Goal: Task Accomplishment & Management: Manage account settings

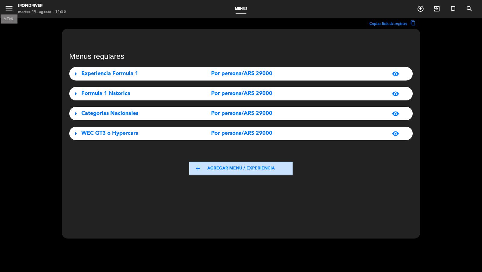
click at [7, 9] on icon "menu" at bounding box center [9, 8] width 9 height 9
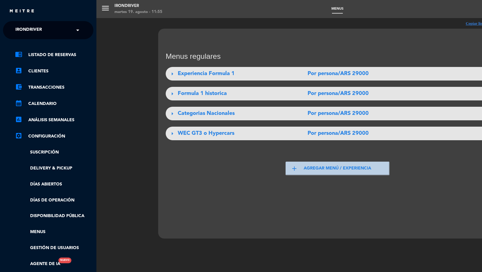
click at [37, 32] on span "Irondriver" at bounding box center [28, 30] width 27 height 13
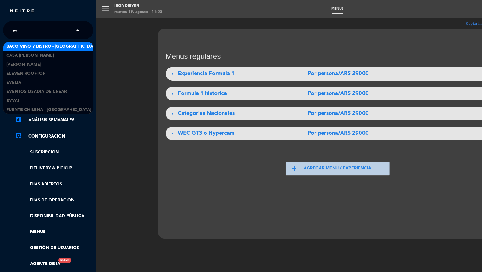
type input "e"
type input "don j"
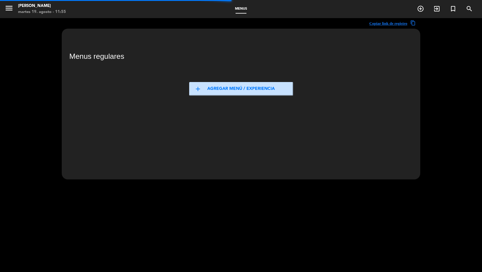
click at [9, 10] on icon "menu" at bounding box center [9, 8] width 9 height 9
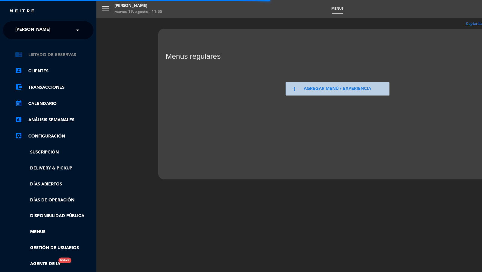
click at [52, 53] on link "chrome_reader_mode Listado de Reservas" at bounding box center [54, 54] width 78 height 7
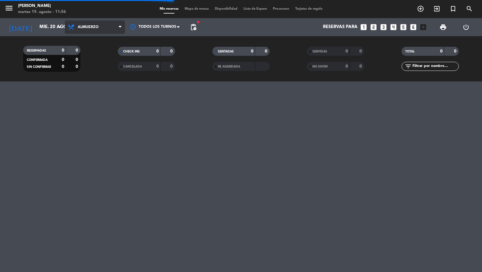
click at [94, 27] on span "Almuerzo" at bounding box center [88, 27] width 21 height 4
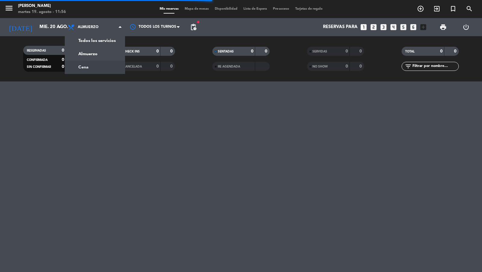
click at [94, 63] on div "menu [PERSON_NAME] 19. [PERSON_NAME] - 11:56 Mis reservas Mapa de mesas Disponi…" at bounding box center [241, 40] width 482 height 81
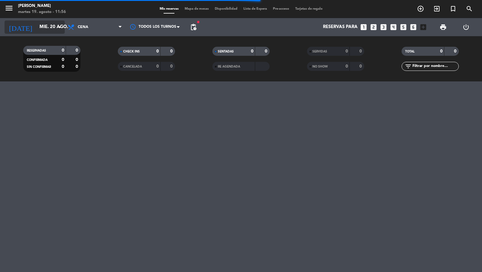
click at [61, 30] on icon "arrow_drop_down" at bounding box center [59, 27] width 7 height 7
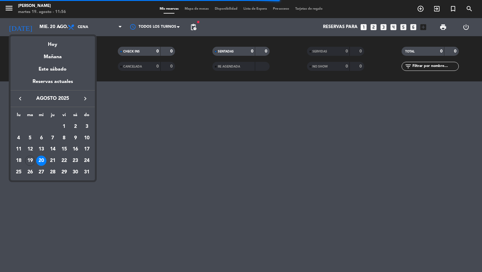
click at [85, 98] on icon "keyboard_arrow_right" at bounding box center [85, 98] width 7 height 7
click at [77, 136] on div "6" at bounding box center [75, 138] width 10 height 10
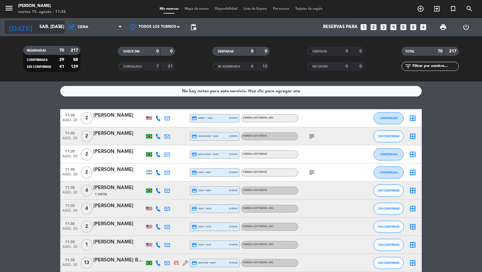
click at [54, 26] on input "sáb. [DATE]" at bounding box center [65, 26] width 58 height 11
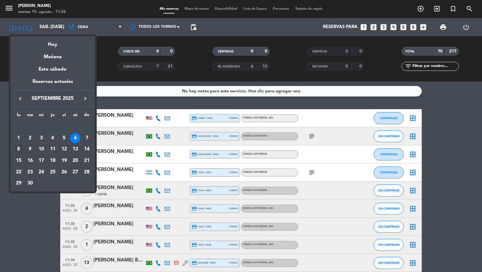
click at [20, 147] on div "8" at bounding box center [19, 149] width 10 height 10
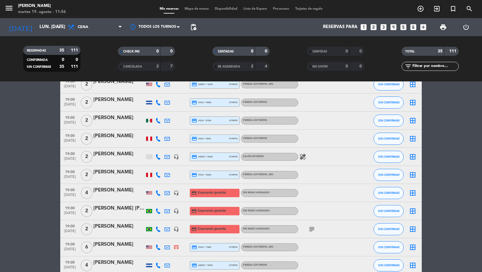
scroll to position [1, 0]
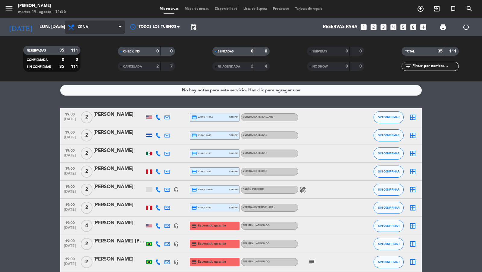
click at [116, 26] on span "Cena" at bounding box center [95, 26] width 60 height 13
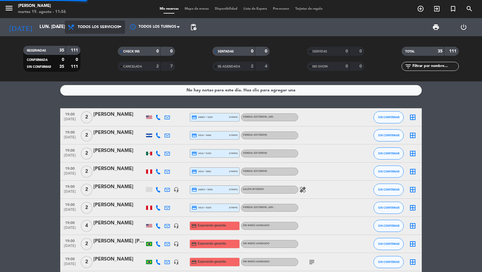
click at [111, 36] on div "menu [PERSON_NAME] 19. [PERSON_NAME] - 11:56 Mis reservas Mapa de mesas Disponi…" at bounding box center [241, 40] width 482 height 81
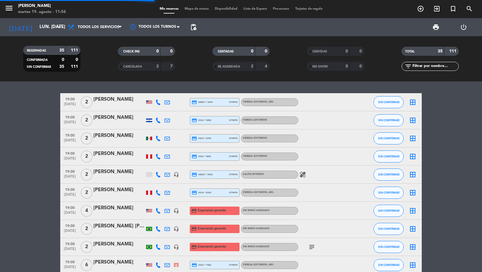
scroll to position [0, 0]
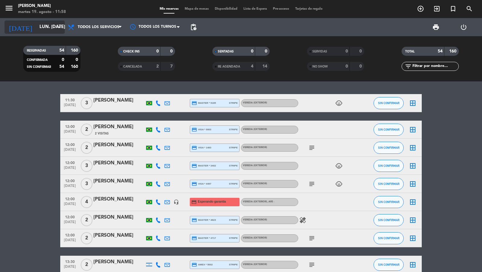
click at [52, 29] on input "lun. [DATE]" at bounding box center [65, 26] width 58 height 11
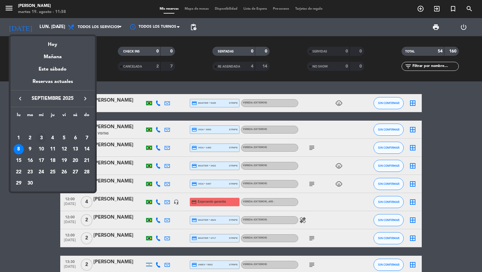
click at [45, 136] on div "3" at bounding box center [41, 138] width 10 height 10
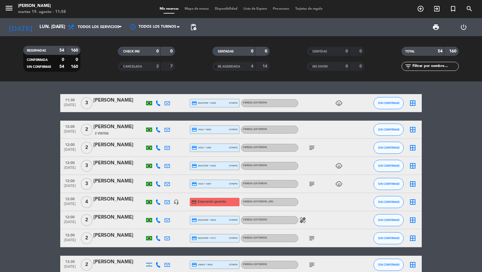
type input "mié. [DATE]"
click at [196, 29] on span "pending_actions" at bounding box center [193, 27] width 7 height 7
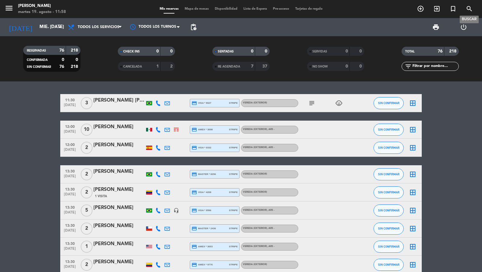
click at [470, 10] on icon "search" at bounding box center [469, 8] width 7 height 7
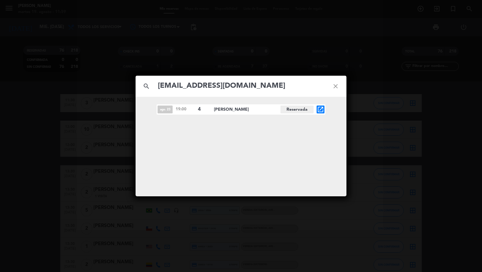
type input "[EMAIL_ADDRESS][DOMAIN_NAME]"
click at [320, 110] on icon "open_in_new" at bounding box center [320, 109] width 7 height 7
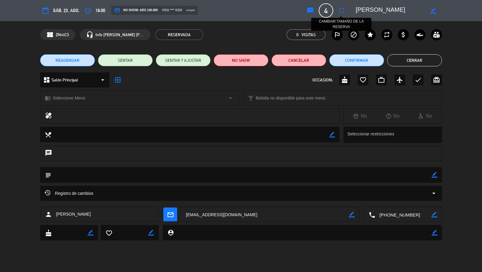
click at [342, 12] on icon "fullscreen" at bounding box center [341, 10] width 7 height 7
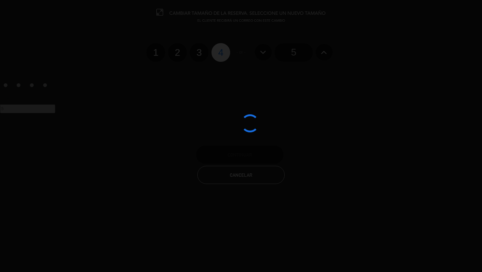
click at [180, 52] on div at bounding box center [241, 136] width 482 height 272
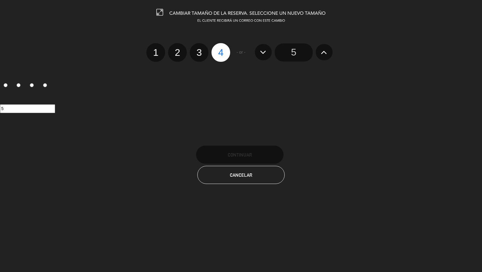
click at [180, 52] on label "2" at bounding box center [177, 52] width 19 height 19
click at [179, 49] on input "2" at bounding box center [177, 47] width 4 height 4
radio input "true"
radio input "false"
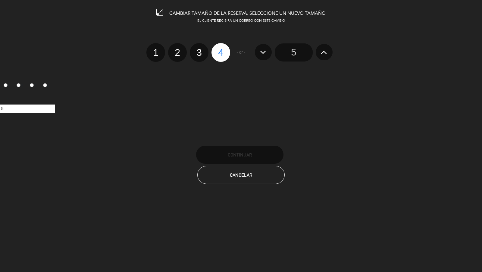
radio input "false"
radio input "true"
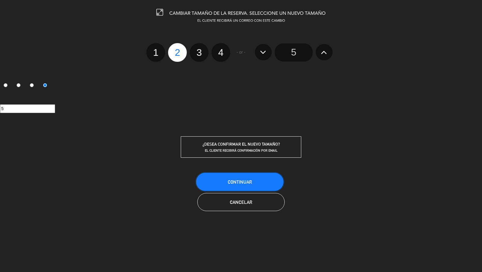
click at [216, 179] on button "Continuar" at bounding box center [239, 182] width 87 height 18
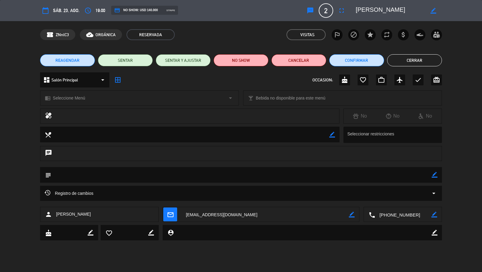
click at [413, 61] on button "Cerrar" at bounding box center [414, 60] width 55 height 12
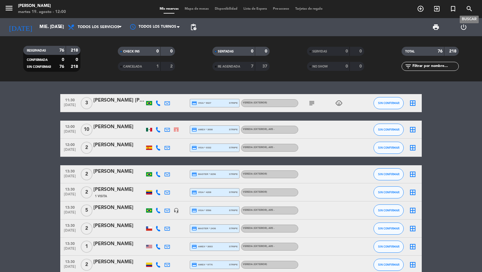
click at [470, 10] on icon "search" at bounding box center [469, 8] width 7 height 7
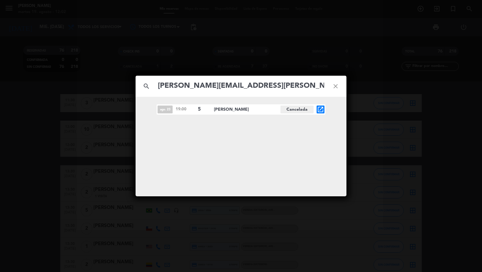
type input "[PERSON_NAME][EMAIL_ADDRESS][PERSON_NAME][DOMAIN_NAME]"
click at [94, 123] on div "search [PERSON_NAME][EMAIL_ADDRESS][PERSON_NAME][DOMAIN_NAME] close ago. 23 19:…" at bounding box center [241, 136] width 482 height 272
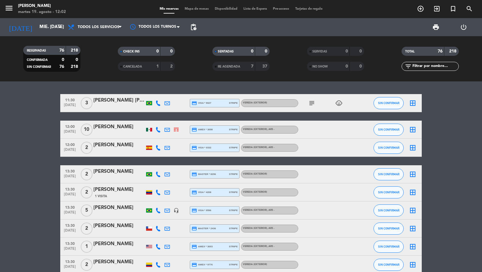
click at [15, 12] on span "menu" at bounding box center [12, 9] width 14 height 14
click at [12, 10] on icon "menu" at bounding box center [9, 8] width 9 height 9
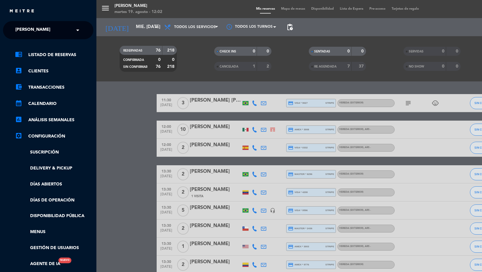
click at [142, 142] on div "menu [PERSON_NAME] 19. [PERSON_NAME] - 12:02 Mis reservas Mapa de mesas Disponi…" at bounding box center [337, 136] width 482 height 272
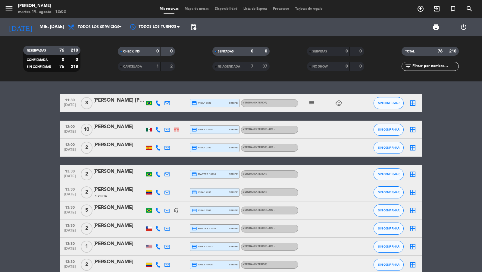
click at [7, 2] on span "menu" at bounding box center [12, 9] width 14 height 14
click at [9, 8] on icon "menu" at bounding box center [9, 8] width 9 height 9
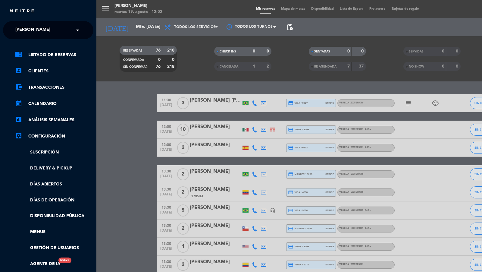
click at [44, 35] on div "× [PERSON_NAME]" at bounding box center [36, 30] width 46 height 13
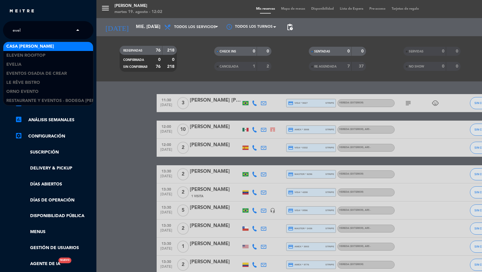
type input "eveli"
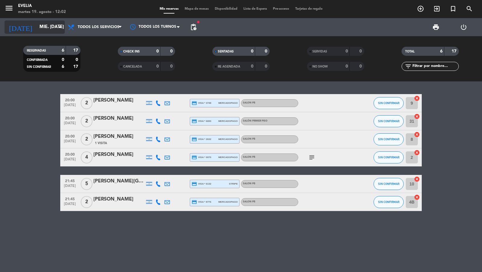
click at [56, 29] on icon "arrow_drop_down" at bounding box center [59, 27] width 7 height 7
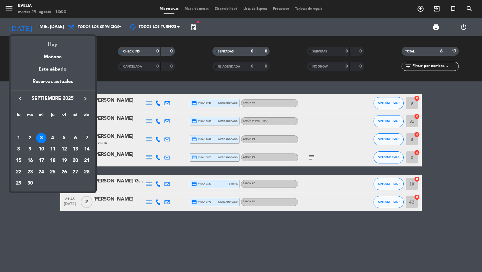
click at [56, 38] on div "Hoy" at bounding box center [53, 42] width 84 height 12
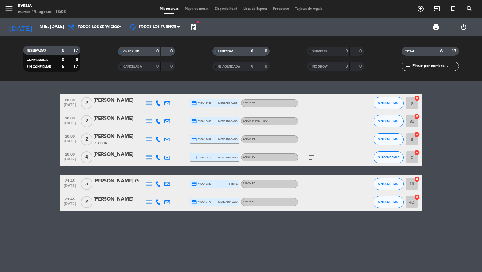
type input "[DATE] ago."
click at [101, 33] on span "Todos los servicios" at bounding box center [95, 26] width 60 height 13
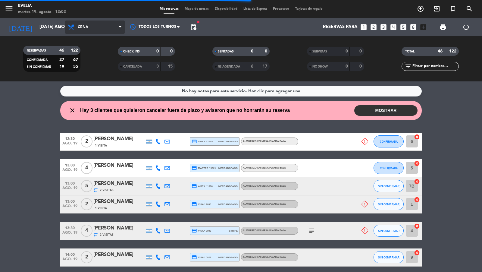
click at [106, 30] on span "Cena" at bounding box center [95, 26] width 60 height 13
click at [100, 67] on div "menu [PERSON_NAME] 19. [PERSON_NAME] - 12:02 Mis reservas Mapa de mesas Disponi…" at bounding box center [241, 40] width 482 height 81
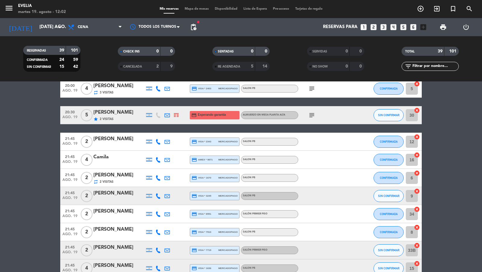
scroll to position [368, 0]
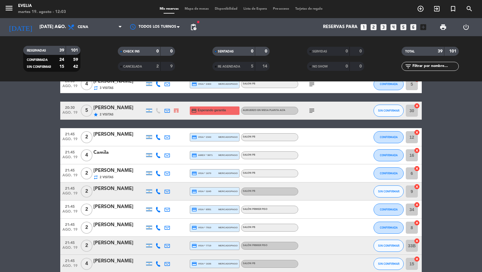
click at [314, 111] on icon "subject" at bounding box center [311, 110] width 7 height 7
click at [311, 121] on div "19:45 ago. 19 2 [PERSON_NAME] credit_card visa * 3111 stripe BARRA PB CONFIRMAD…" at bounding box center [241, 114] width 362 height 747
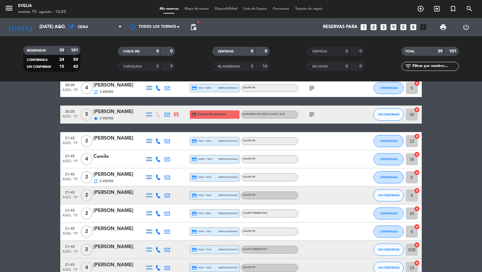
scroll to position [308, 0]
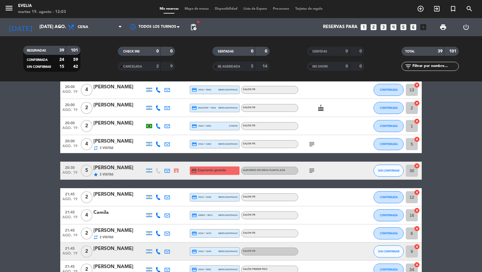
click at [199, 10] on span "Mapa de mesas" at bounding box center [197, 8] width 30 height 3
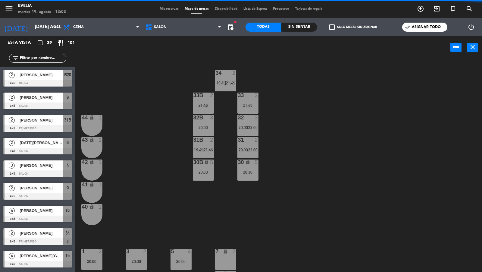
click at [335, 28] on span "check_box_outline_blank" at bounding box center [331, 26] width 5 height 5
click at [353, 27] on input "check_box_outline_blank Solo mesas sin asignar" at bounding box center [353, 27] width 0 height 0
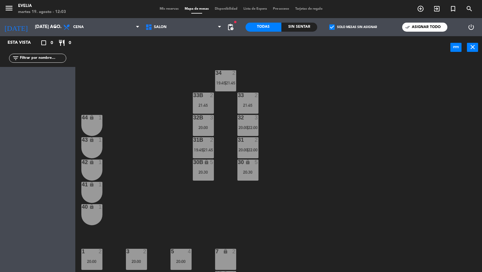
click at [335, 28] on span "check_box" at bounding box center [331, 26] width 5 height 5
click at [353, 27] on input "check_box Solo mesas sin asignar" at bounding box center [353, 27] width 0 height 0
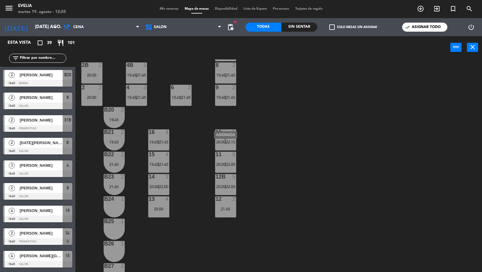
scroll to position [242, 0]
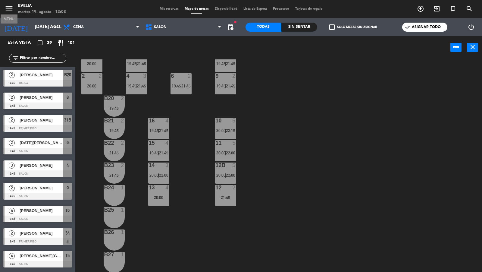
click at [9, 5] on icon "menu" at bounding box center [9, 8] width 9 height 9
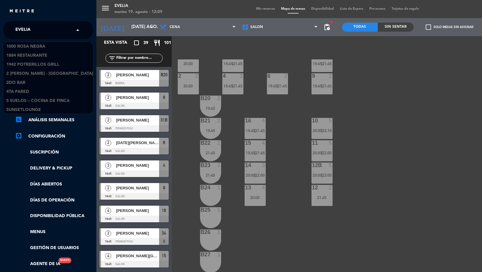
click at [43, 30] on input "text" at bounding box center [49, 30] width 74 height 13
type input "don j"
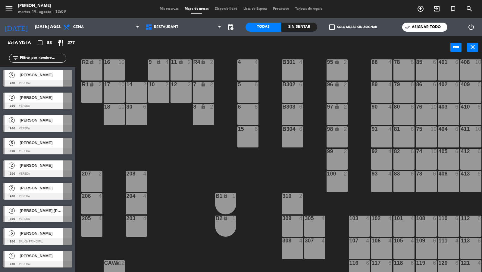
scroll to position [0, 0]
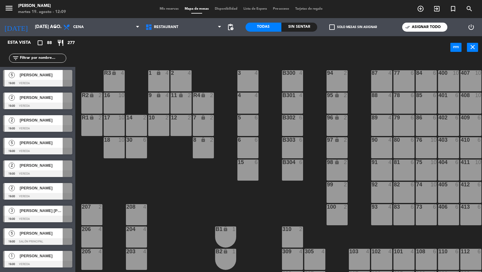
click at [173, 7] on span "Mis reservas" at bounding box center [169, 8] width 25 height 3
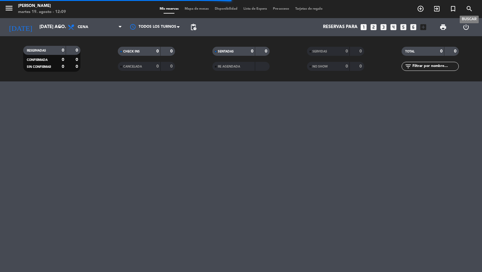
click at [466, 8] on icon "search" at bounding box center [469, 8] width 7 height 7
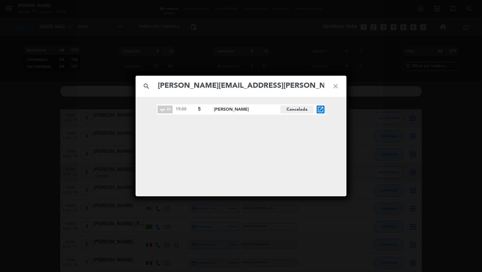
type input "[PERSON_NAME][EMAIL_ADDRESS][PERSON_NAME][DOMAIN_NAME]"
click at [107, 99] on div "search [PERSON_NAME][EMAIL_ADDRESS][PERSON_NAME][DOMAIN_NAME] close ago. 23 19:…" at bounding box center [241, 136] width 482 height 272
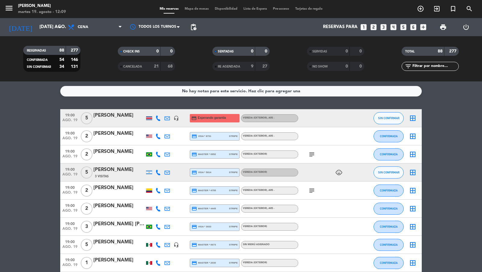
click at [50, 35] on div "[DATE] [DATE] ago. arrow_drop_down" at bounding box center [35, 27] width 60 height 18
click at [56, 30] on icon "arrow_drop_down" at bounding box center [59, 27] width 7 height 7
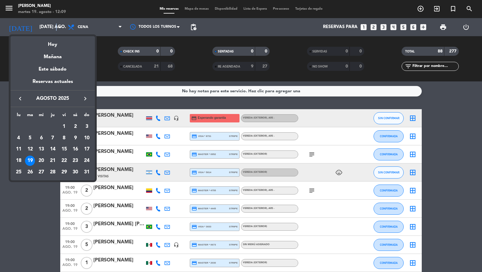
click at [83, 102] on icon "keyboard_arrow_right" at bounding box center [85, 98] width 7 height 7
click at [31, 149] on div "9" at bounding box center [30, 149] width 10 height 10
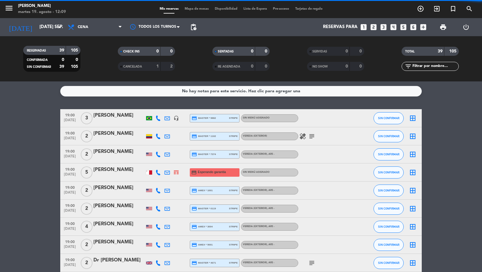
click at [110, 32] on span "Cena" at bounding box center [95, 26] width 60 height 13
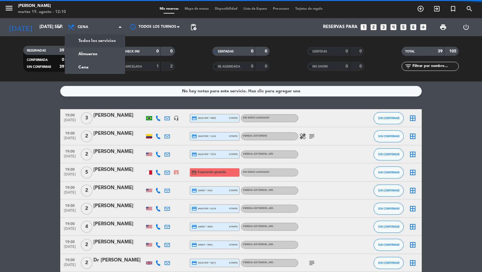
click at [108, 38] on div "menu [PERSON_NAME] 19. [PERSON_NAME] - 12:10 Mis reservas Mapa de mesas Disponi…" at bounding box center [241, 40] width 482 height 81
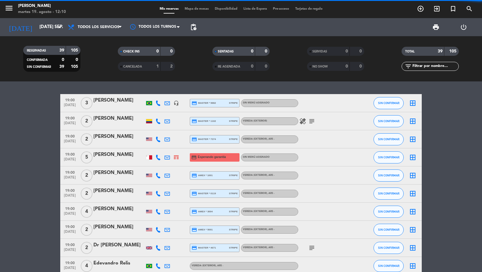
click at [191, 27] on span "pending_actions" at bounding box center [193, 27] width 7 height 7
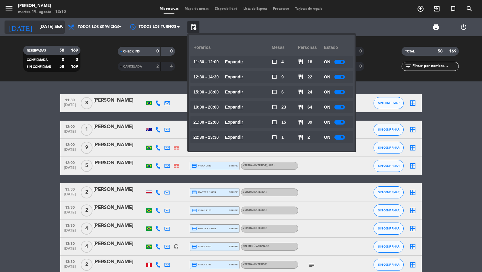
click at [49, 31] on input "[DATE] sep." at bounding box center [65, 26] width 58 height 11
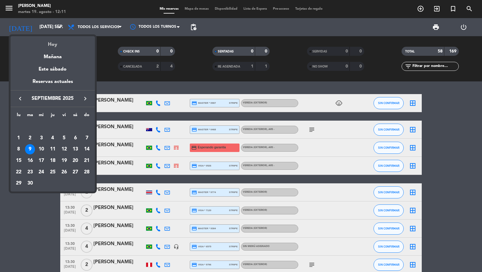
click at [56, 46] on div "Hoy" at bounding box center [53, 42] width 84 height 12
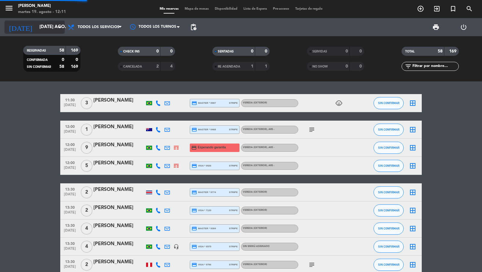
click at [49, 31] on input "[DATE] ago." at bounding box center [65, 26] width 58 height 11
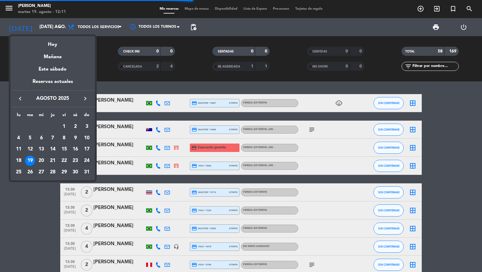
click at [87, 159] on div "24" at bounding box center [87, 160] width 10 height 10
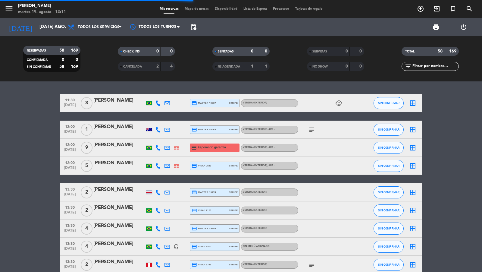
type input "dom. 24 ago."
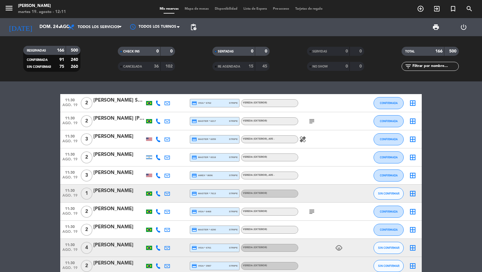
click at [188, 7] on span "Mapa de mesas" at bounding box center [197, 8] width 30 height 3
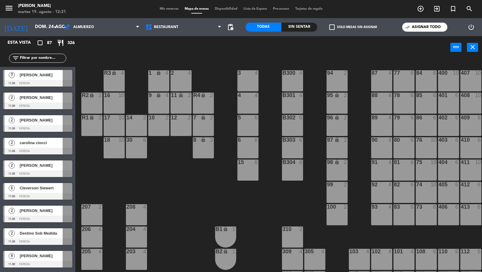
click at [165, 11] on div "Mis reservas Mapa de mesas Disponibilidad Lista de Espera Pre-acceso Tarjetas d…" at bounding box center [241, 8] width 169 height 5
click at [161, 9] on span "Mis reservas" at bounding box center [169, 8] width 25 height 3
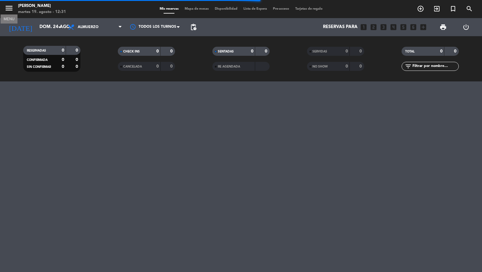
click at [6, 11] on icon "menu" at bounding box center [9, 8] width 9 height 9
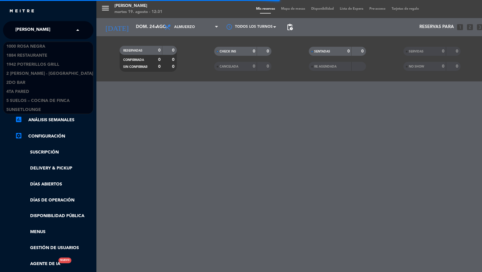
click at [37, 25] on span "[PERSON_NAME]" at bounding box center [32, 30] width 35 height 13
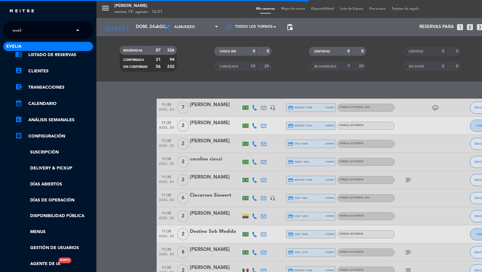
type input "[PERSON_NAME]"
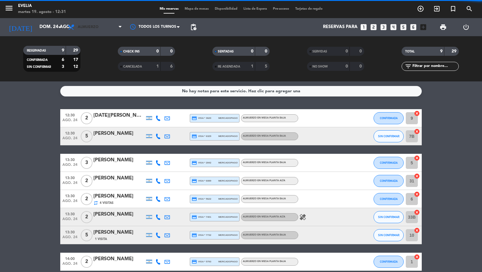
click at [83, 27] on span "Almuerzo" at bounding box center [88, 27] width 21 height 4
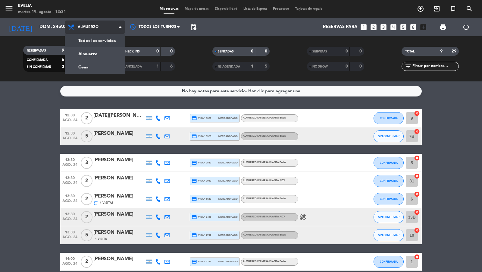
click at [86, 42] on div "menu [PERSON_NAME] 19. [PERSON_NAME] - 12:31 Mis reservas Mapa de mesas Disponi…" at bounding box center [241, 40] width 482 height 81
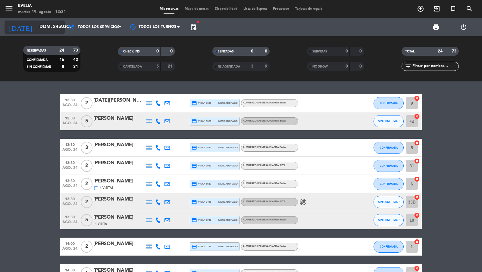
click at [53, 26] on input "dom. 24 ago." at bounding box center [65, 26] width 58 height 11
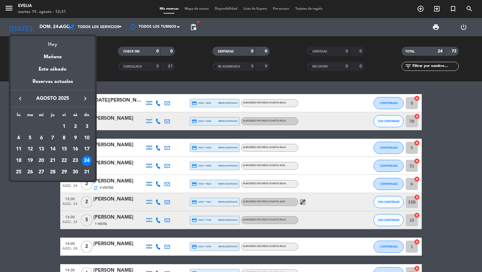
click at [52, 42] on div "Hoy" at bounding box center [53, 42] width 84 height 12
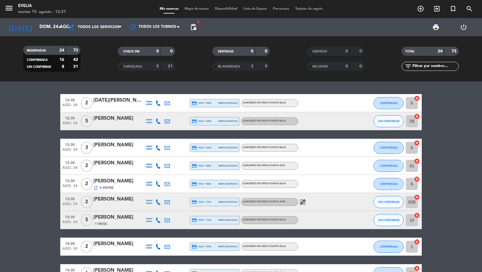
type input "[DATE] ago."
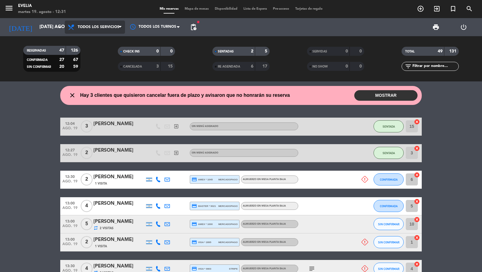
click at [112, 31] on span "Todos los servicios" at bounding box center [95, 26] width 60 height 13
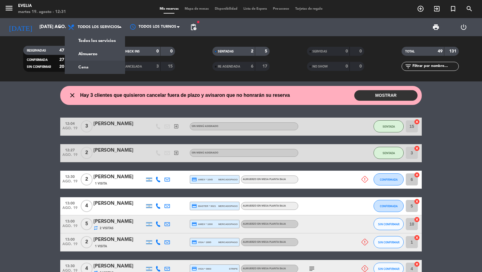
click at [107, 68] on div "menu [PERSON_NAME] 19. [PERSON_NAME] - 12:31 Mis reservas Mapa de mesas Disponi…" at bounding box center [241, 40] width 482 height 81
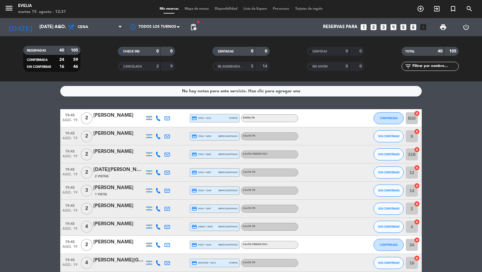
scroll to position [13, 0]
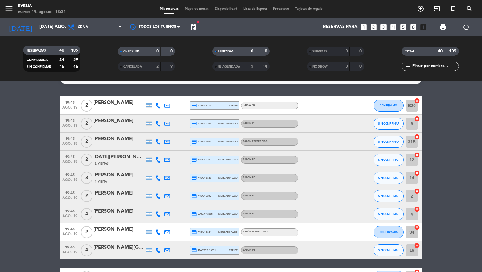
click at [124, 161] on div "2 Visitas" at bounding box center [118, 163] width 51 height 5
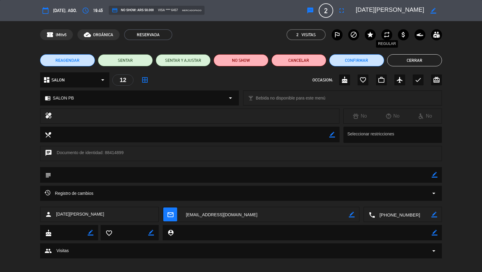
click at [388, 34] on icon "repeat" at bounding box center [386, 34] width 7 height 7
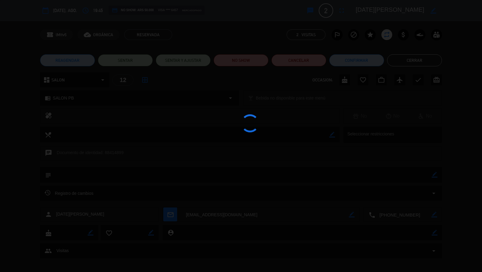
click at [397, 64] on button "Cerrar" at bounding box center [414, 60] width 55 height 12
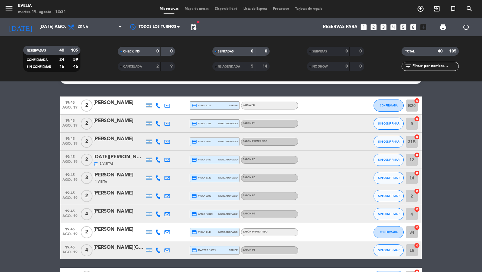
click at [197, 8] on span "Mapa de mesas" at bounding box center [197, 8] width 30 height 3
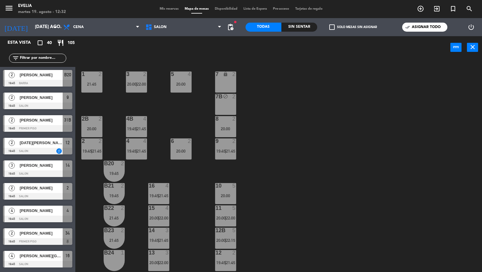
scroll to position [177, 0]
click at [419, 8] on icon "add_circle_outline" at bounding box center [420, 8] width 7 height 7
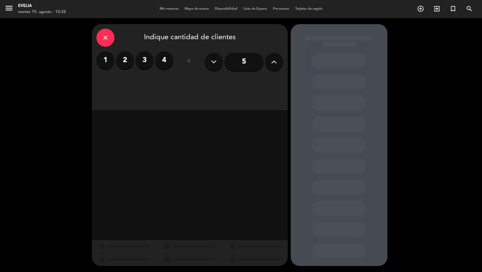
click at [127, 59] on label "2" at bounding box center [125, 60] width 18 height 18
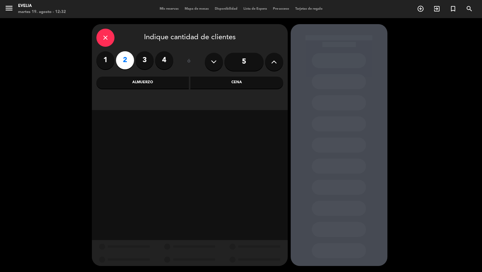
click at [206, 77] on div "Cena" at bounding box center [236, 83] width 93 height 12
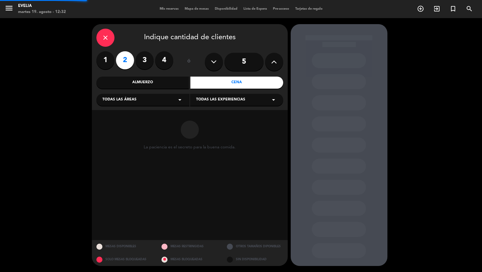
click at [175, 97] on div "Todas las áreas arrow_drop_down" at bounding box center [142, 100] width 93 height 12
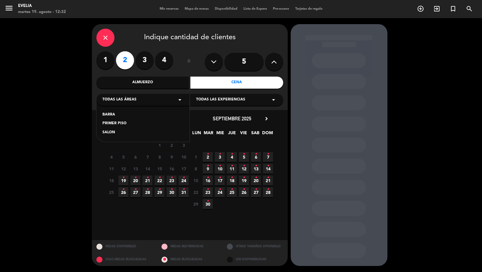
click at [114, 134] on div "SALON" at bounding box center [142, 133] width 81 height 6
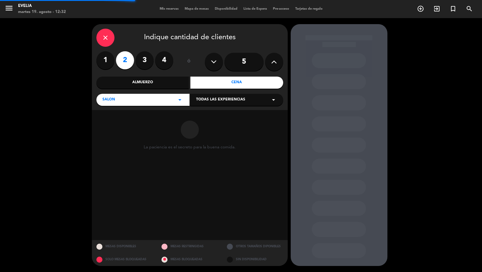
click at [215, 98] on span "Todas las experiencias" at bounding box center [220, 100] width 49 height 6
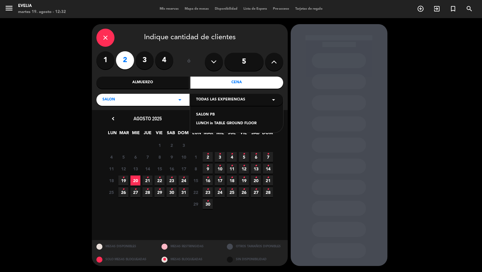
click at [208, 116] on div "SALON PB" at bounding box center [236, 115] width 81 height 6
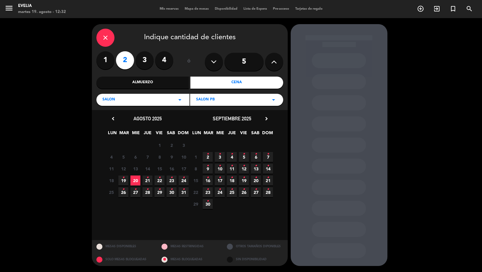
click at [123, 181] on icon "•" at bounding box center [123, 178] width 2 height 10
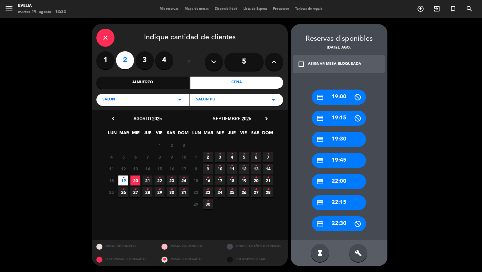
click at [339, 202] on div "credit_card 22:15" at bounding box center [339, 202] width 54 height 15
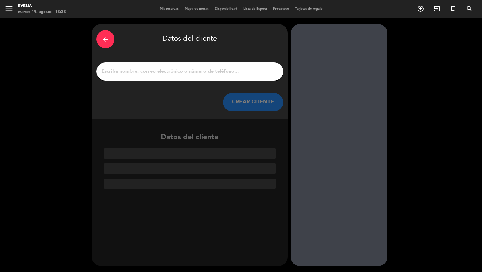
click at [206, 69] on input "1" at bounding box center [190, 71] width 178 height 8
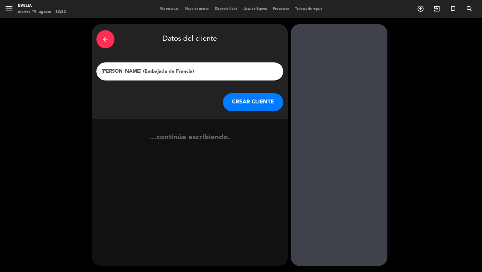
type input "[PERSON_NAME] (Embajada de Francia)"
click at [250, 102] on button "CREAR CLIENTE" at bounding box center [253, 102] width 60 height 18
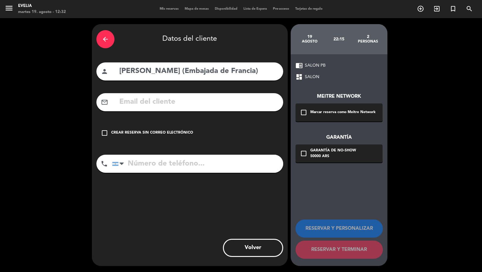
click at [306, 121] on div "Meitre Network check_box_outline_blank Marcar reserva como Meitre Network Garan…" at bounding box center [339, 121] width 87 height 82
click at [306, 113] on icon "check_box_outline_blank" at bounding box center [303, 112] width 7 height 7
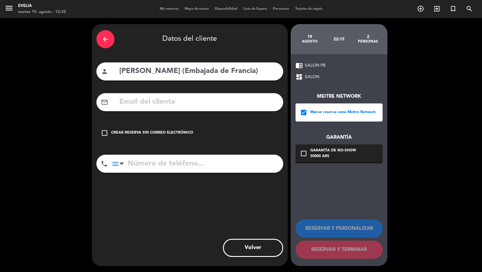
click at [244, 100] on input "text" at bounding box center [199, 102] width 160 height 12
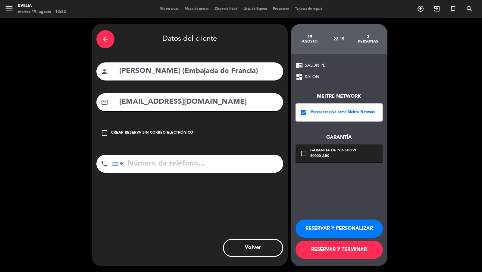
type input "[EMAIL_ADDRESS][DOMAIN_NAME]"
click at [219, 159] on input "tel" at bounding box center [197, 164] width 171 height 18
type input "[PHONE_NUMBER]"
click at [347, 249] on button "RESERVAR Y TERMINAR" at bounding box center [339, 249] width 87 height 18
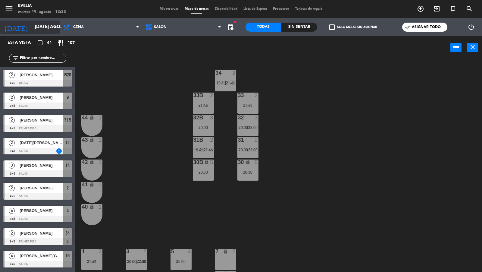
click at [41, 25] on input "[DATE] ago." at bounding box center [61, 26] width 58 height 11
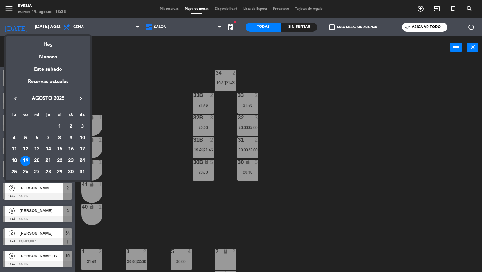
click at [208, 59] on div at bounding box center [241, 136] width 482 height 272
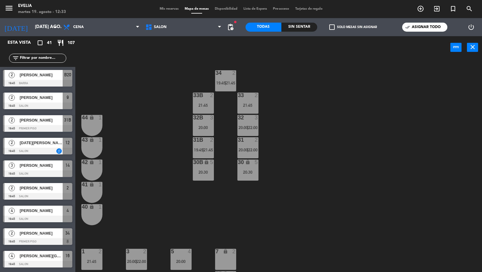
click at [343, 28] on label "check_box_outline_blank Solo mesas sin asignar" at bounding box center [353, 26] width 48 height 5
click at [353, 27] on input "check_box_outline_blank Solo mesas sin asignar" at bounding box center [353, 27] width 0 height 0
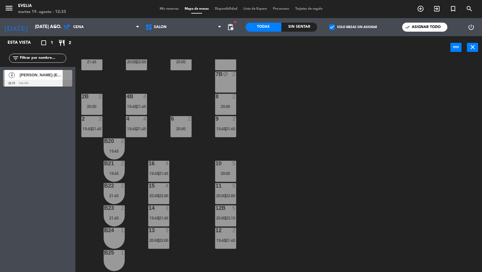
scroll to position [200, 0]
click at [56, 83] on div at bounding box center [37, 83] width 69 height 7
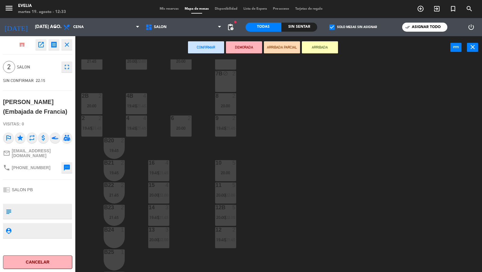
click at [221, 169] on div "10 5 20:00" at bounding box center [225, 170] width 21 height 21
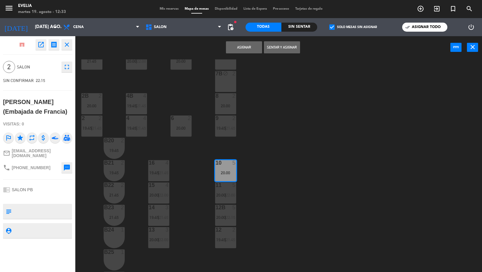
click at [242, 49] on button "Asignar" at bounding box center [244, 47] width 36 height 12
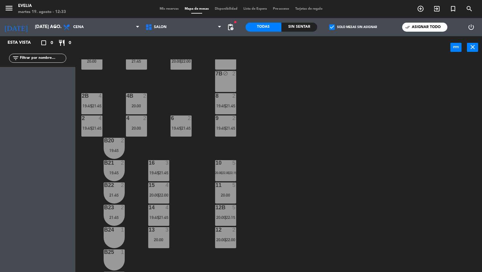
click at [247, 176] on div "34 2 19:45 | 21:45 33B 2 21:45 33 2 21:45 44 lock 1 32B 3 20:00 32 3 20:00 | 22…" at bounding box center [281, 165] width 402 height 213
click at [234, 170] on div "10 5 20:00 | 22:00 | 22:15" at bounding box center [225, 170] width 21 height 21
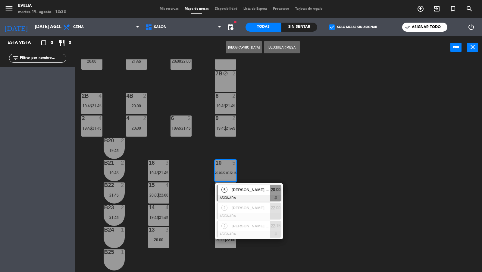
click at [262, 180] on div "34 2 19:45 | 21:45 33B 2 21:45 33 2 21:45 44 lock 1 32B 3 20:00 32 3 20:00 | 22…" at bounding box center [281, 165] width 402 height 213
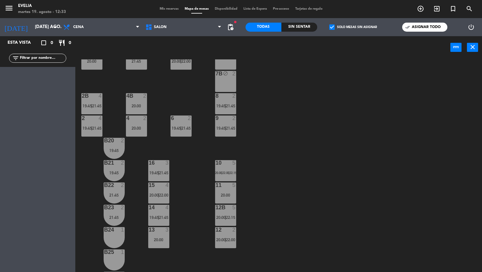
click at [237, 171] on span "22:15" at bounding box center [233, 173] width 7 height 4
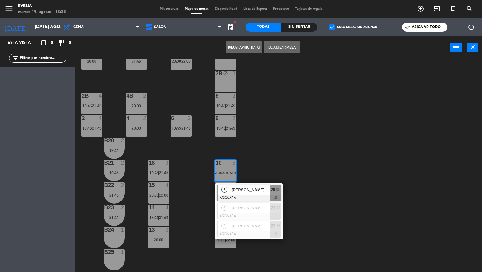
click at [234, 171] on div "22:15" at bounding box center [233, 173] width 6 height 4
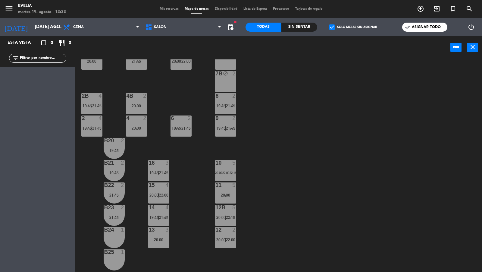
click at [244, 170] on div "34 2 19:45 | 21:45 33B 2 21:45 33 2 21:45 44 lock 1 32B 3 20:00 32 3 20:00 | 22…" at bounding box center [281, 165] width 402 height 213
click at [230, 170] on div "10 5 20:00 | 22:00 | 22:15" at bounding box center [225, 170] width 21 height 21
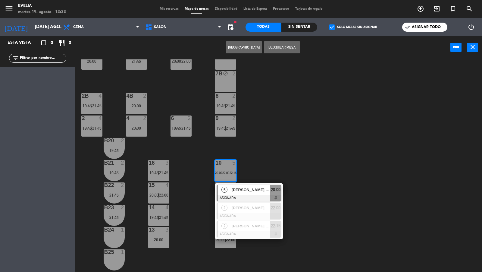
click at [248, 171] on div "34 2 19:45 | 21:45 33B 2 21:45 33 2 21:45 44 lock 1 32B 3 20:00 32 3 20:00 | 22…" at bounding box center [281, 165] width 402 height 213
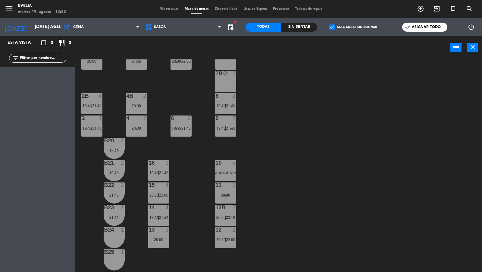
click at [229, 170] on div "10 5 20:00 | 22:00 | 22:15" at bounding box center [225, 170] width 21 height 21
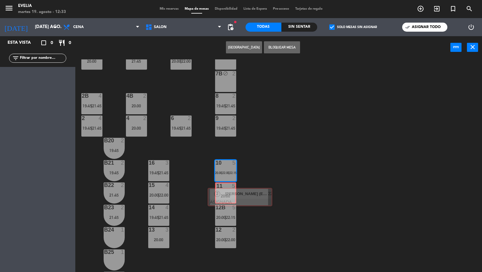
drag, startPoint x: 238, startPoint y: 230, endPoint x: 229, endPoint y: 197, distance: 34.3
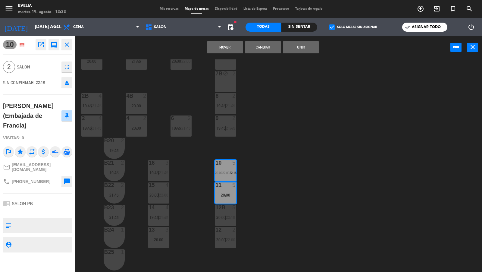
click at [235, 47] on button "Mover" at bounding box center [225, 47] width 36 height 12
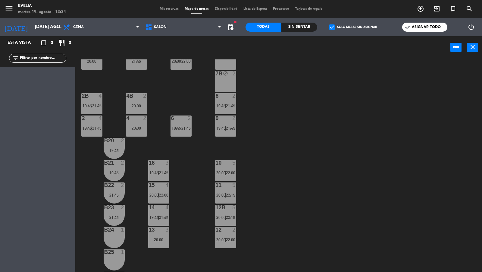
click at [232, 190] on div "11 5 20:00 | 22:15" at bounding box center [225, 192] width 21 height 21
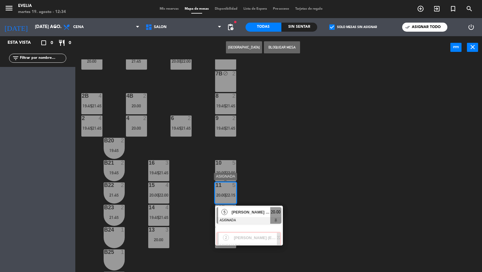
click at [252, 238] on div "2 [PERSON_NAME] (Embajada de Francia) ASIGNADA 22:15" at bounding box center [249, 235] width 77 height 22
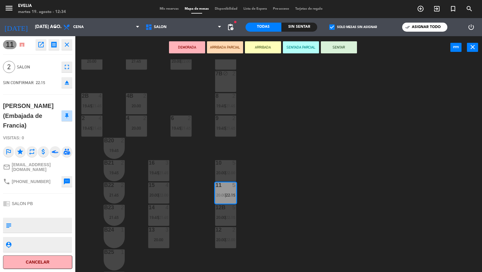
click at [42, 220] on textarea at bounding box center [43, 225] width 58 height 13
type textarea "LLegan 22:30 !"
click at [22, 152] on icon "star" at bounding box center [20, 151] width 11 height 11
click at [75, 206] on div "11 open_in_new receipt 10:15 PM mar., 19 ago. 2 personas [PERSON_NAME] (Embajad…" at bounding box center [37, 154] width 84 height 236
click at [85, 206] on div "34 2 19:45 | 21:45 33B 2 21:45 33 2 21:45 44 lock 1 32B 3 20:00 32 3 20:00 | 22…" at bounding box center [281, 165] width 402 height 213
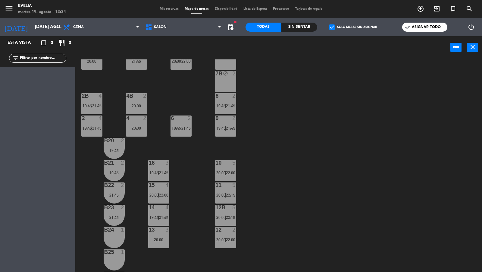
click at [235, 194] on span "22:15" at bounding box center [230, 195] width 9 height 5
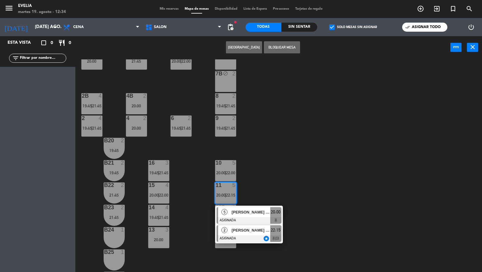
click at [242, 228] on div "2 [PERSON_NAME] (Embajada de Francia) ASIGNADA star 22:15 chat" at bounding box center [249, 234] width 77 height 20
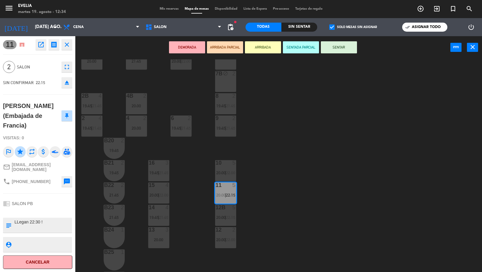
click at [301, 188] on div "34 2 19:45 | 21:45 33B 2 21:45 33 2 21:45 44 lock 1 32B 3 20:00 32 3 20:00 | 22…" at bounding box center [281, 165] width 402 height 213
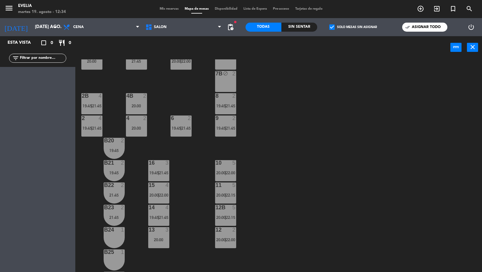
click at [228, 212] on div "12B 5 20:00 | 22:15" at bounding box center [225, 215] width 21 height 21
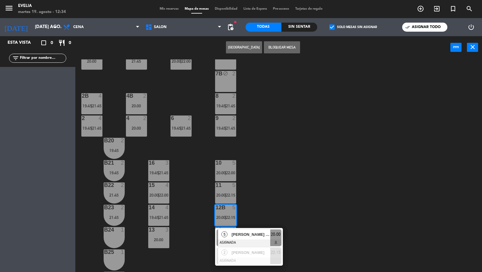
click at [256, 212] on div "34 2 19:45 | 21:45 33B 2 21:45 33 2 21:45 44 lock 1 32B 3 20:00 32 3 20:00 | 22…" at bounding box center [281, 165] width 402 height 213
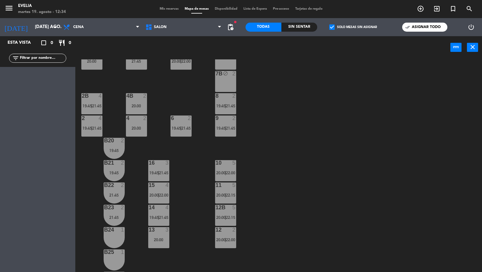
click at [231, 189] on div "11 5 20:00 | 22:15" at bounding box center [225, 192] width 21 height 21
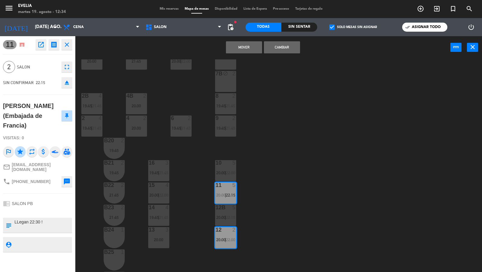
click at [35, 243] on textarea at bounding box center [43, 244] width 58 height 8
type textarea "Embajada de Francia."
click at [197, 196] on div "34 2 19:45 | 21:45 33B 2 21:45 33 2 21:45 44 lock 1 32B 3 20:00 32 3 20:00 | 22…" at bounding box center [281, 165] width 402 height 213
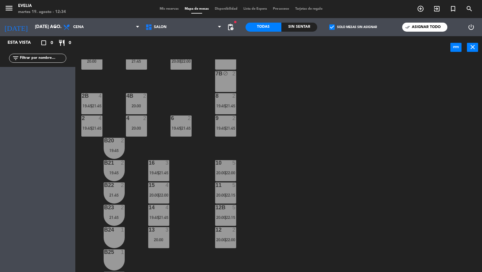
click at [228, 189] on div "11 5 20:00 | 22:15" at bounding box center [225, 192] width 21 height 21
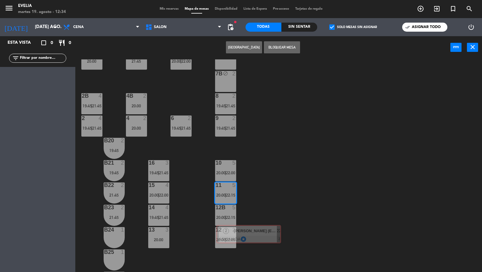
click at [236, 229] on div "34 2 19:45 | 21:45 33B 2 21:45 33 2 21:45 44 lock 1 32B 3 20:00 32 3 20:00 | 22…" at bounding box center [281, 165] width 402 height 213
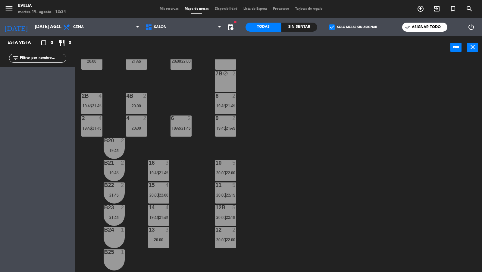
click at [231, 196] on span "22:15" at bounding box center [230, 195] width 9 height 5
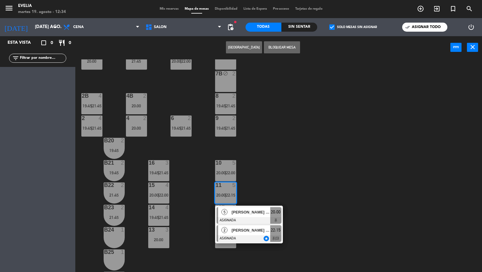
click at [237, 228] on span "[PERSON_NAME] (Embajada de Francia)" at bounding box center [251, 230] width 39 height 6
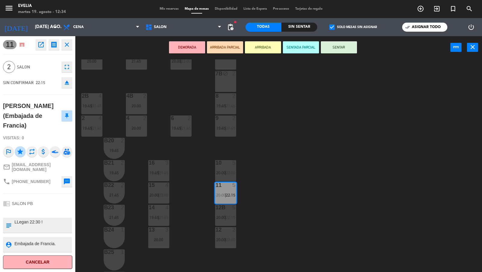
click at [290, 190] on div "34 2 19:45 | 21:45 33B 2 21:45 33 2 21:45 44 lock 1 32B 3 20:00 32 3 20:00 | 22…" at bounding box center [281, 165] width 402 height 213
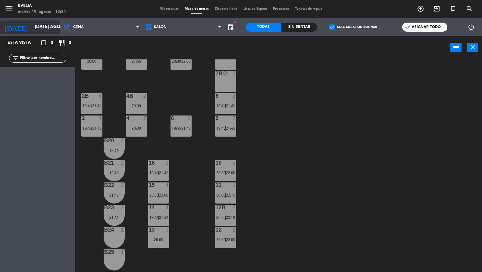
click at [55, 26] on icon "arrow_drop_down" at bounding box center [55, 27] width 7 height 7
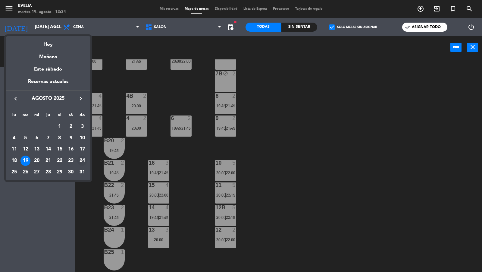
click at [86, 160] on div "24" at bounding box center [82, 160] width 10 height 10
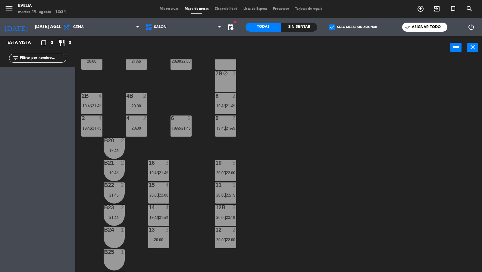
type input "dom. 24 ago."
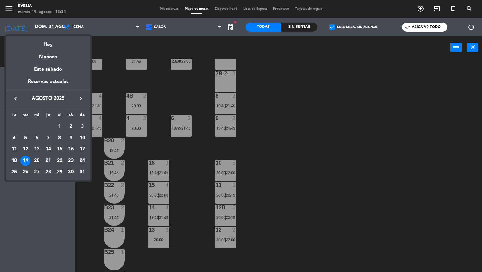
scroll to position [0, 0]
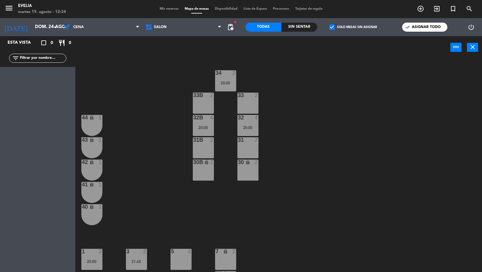
click at [171, 7] on span "Mis reservas" at bounding box center [169, 8] width 25 height 3
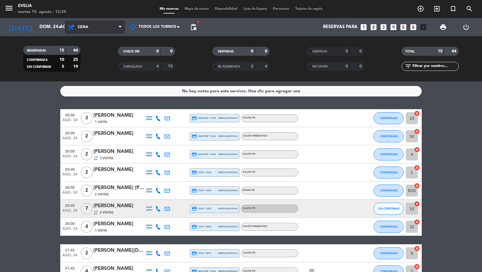
click at [116, 28] on span "Cena" at bounding box center [95, 26] width 60 height 13
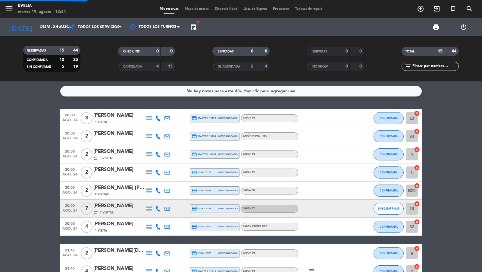
click at [106, 46] on div "menu [PERSON_NAME] 19. [PERSON_NAME] - 12:34 Mis reservas Mapa de mesas Disponi…" at bounding box center [241, 40] width 482 height 81
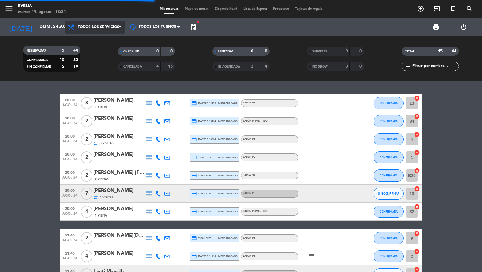
click at [109, 29] on span "Todos los servicios" at bounding box center [99, 27] width 42 height 4
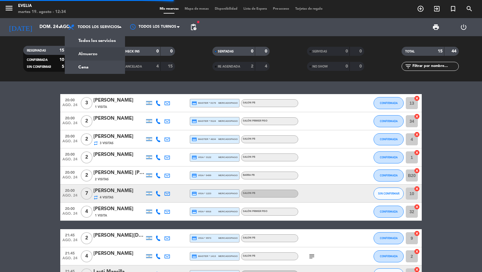
click at [101, 56] on div "menu [PERSON_NAME] 19. [PERSON_NAME] - 12:34 Mis reservas Mapa de mesas Disponi…" at bounding box center [241, 40] width 482 height 81
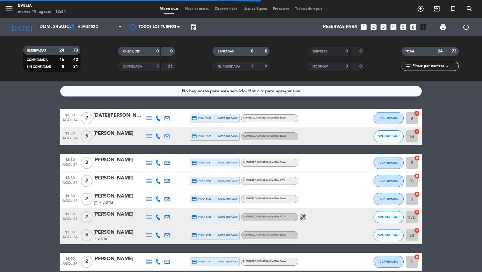
click at [420, 64] on input "text" at bounding box center [435, 66] width 47 height 7
type input "i"
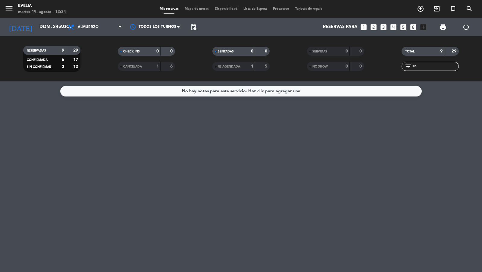
type input "o"
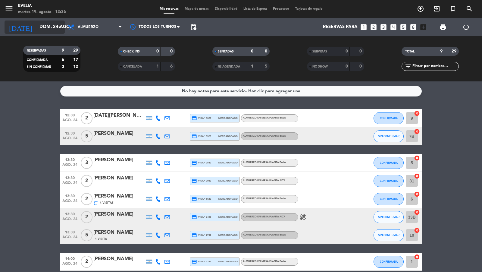
click at [57, 28] on icon "arrow_drop_down" at bounding box center [59, 27] width 7 height 7
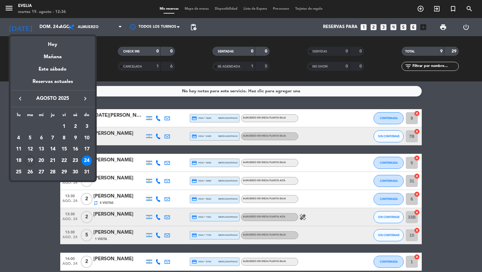
click at [55, 32] on div at bounding box center [241, 136] width 482 height 272
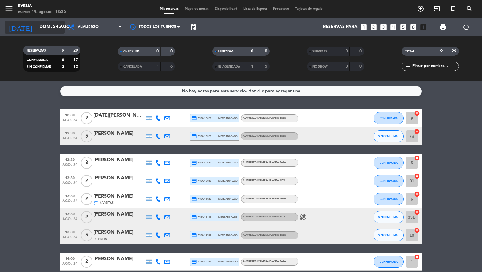
click at [56, 28] on icon "arrow_drop_down" at bounding box center [59, 27] width 7 height 7
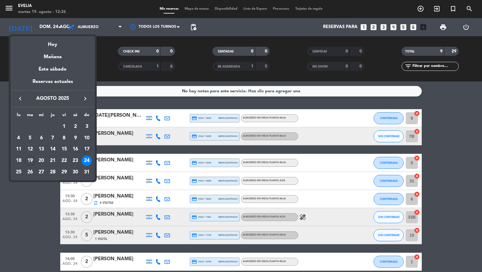
click at [85, 144] on div "17" at bounding box center [87, 149] width 10 height 10
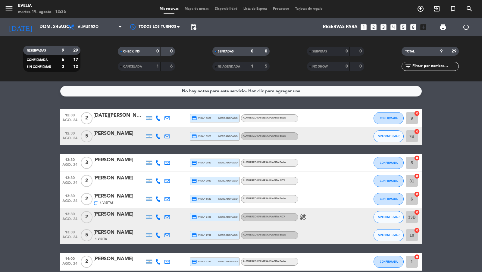
type input "dom. 17 ago."
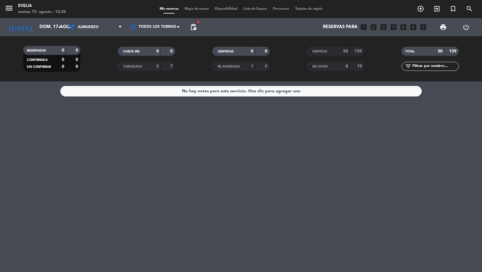
click at [320, 63] on div "NO SHOW 8 19" at bounding box center [335, 66] width 57 height 9
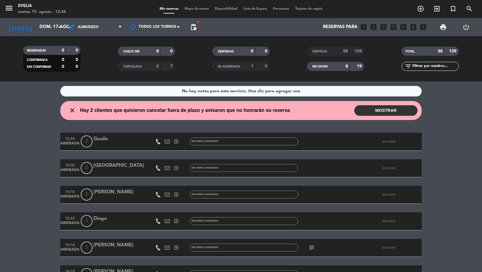
click at [430, 64] on input "text" at bounding box center [435, 66] width 47 height 7
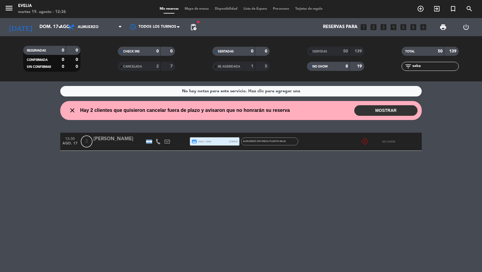
type input "seba"
click at [167, 142] on icon at bounding box center [167, 141] width 5 height 5
click at [208, 141] on span "credit_card visa * 6506" at bounding box center [202, 141] width 20 height 5
click at [193, 165] on div "No hay notas para este servicio. Haz clic para agregar una close Hay 2 clientes…" at bounding box center [241, 176] width 482 height 190
click at [210, 142] on span "credit_card visa * 6506" at bounding box center [202, 141] width 20 height 5
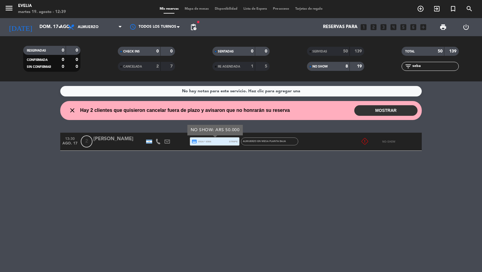
click at [167, 142] on icon at bounding box center [167, 141] width 5 height 5
click at [208, 131] on span "Copiar" at bounding box center [214, 131] width 13 height 6
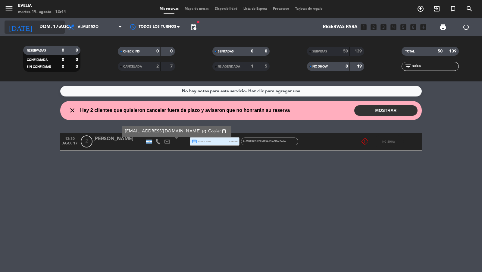
click at [47, 24] on input "dom. 17 ago." at bounding box center [65, 26] width 58 height 11
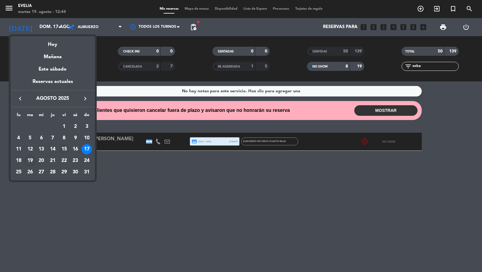
click at [64, 149] on div "15" at bounding box center [64, 149] width 10 height 10
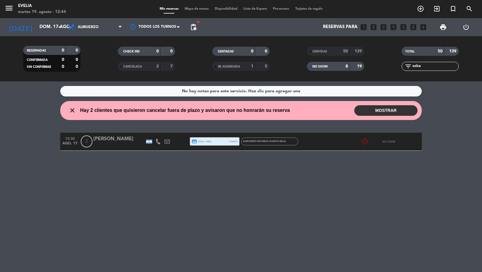
type input "vie. 15 ago."
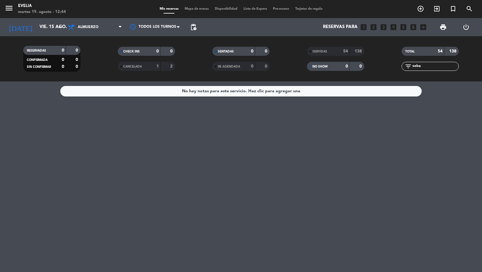
drag, startPoint x: 422, startPoint y: 68, endPoint x: 404, endPoint y: 68, distance: 18.4
click at [404, 68] on div "filter_list seba" at bounding box center [430, 66] width 57 height 9
click at [84, 27] on span "Almuerzo" at bounding box center [88, 27] width 21 height 4
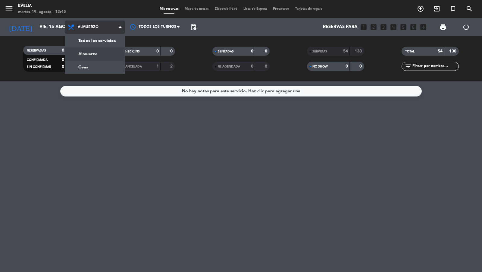
click at [85, 27] on span "Almuerzo" at bounding box center [88, 27] width 21 height 4
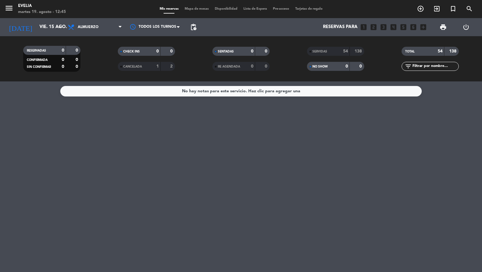
click at [139, 68] on span "CANCELADA" at bounding box center [132, 66] width 19 height 3
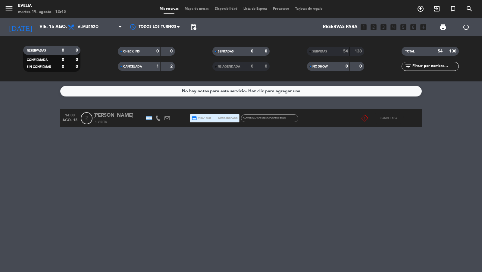
click at [139, 68] on span "CANCELADA" at bounding box center [132, 66] width 19 height 3
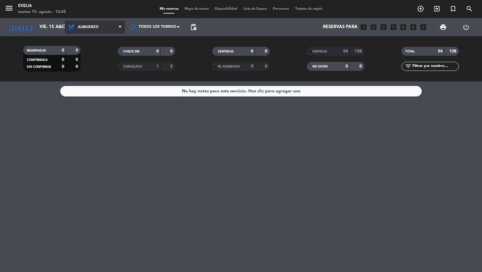
click at [111, 28] on span "Almuerzo" at bounding box center [95, 26] width 60 height 13
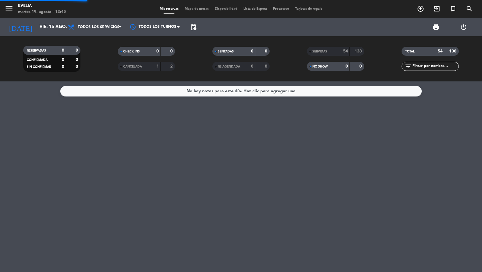
click at [108, 37] on div "menu [PERSON_NAME] 19. [PERSON_NAME] - 12:45 Mis reservas Mapa de mesas Disponi…" at bounding box center [241, 40] width 482 height 81
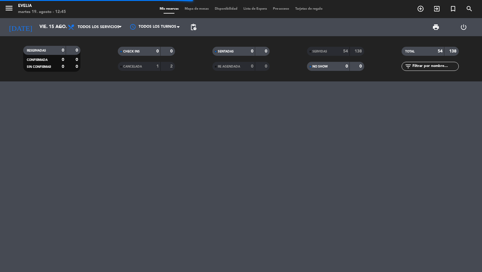
click at [425, 63] on div "filter_list" at bounding box center [430, 66] width 57 height 9
click at [424, 67] on input "text" at bounding box center [435, 66] width 47 height 7
type input "g"
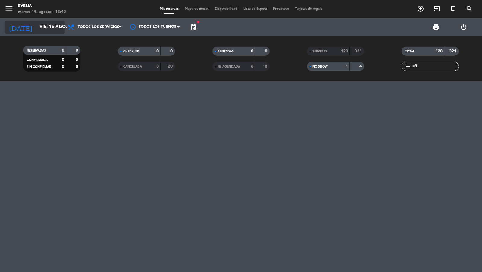
type input "off"
click at [50, 29] on input "vie. 15 ago." at bounding box center [65, 26] width 58 height 11
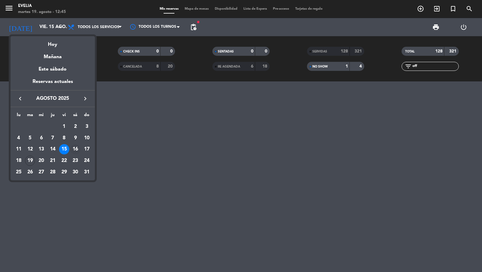
click at [76, 152] on div "16" at bounding box center [75, 149] width 10 height 10
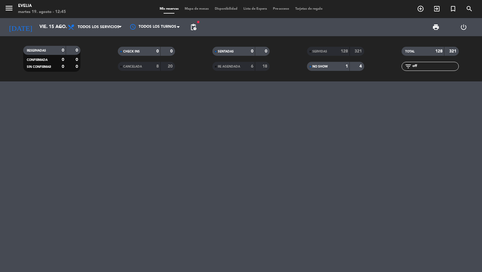
type input "sáb. 16 ago."
click at [160, 67] on div "CANCELADA 8 20" at bounding box center [146, 66] width 57 height 9
click at [424, 68] on input "off" at bounding box center [435, 66] width 47 height 7
type input "o"
type input "ga"
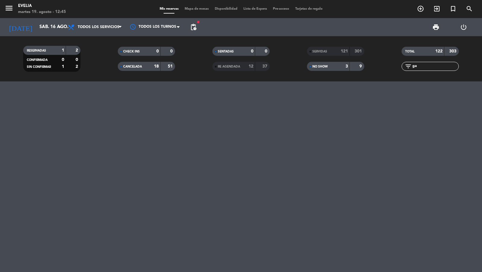
click at [265, 64] on strong "37" at bounding box center [265, 66] width 6 height 4
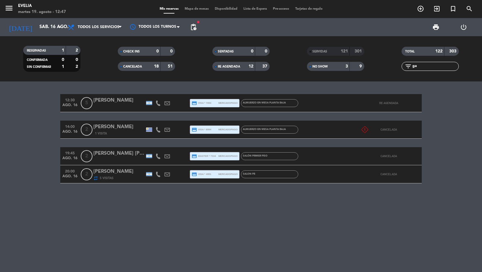
click at [168, 127] on icon at bounding box center [167, 129] width 5 height 5
click at [213, 118] on span "Copiar" at bounding box center [219, 119] width 13 height 6
